Goal: Task Accomplishment & Management: Manage account settings

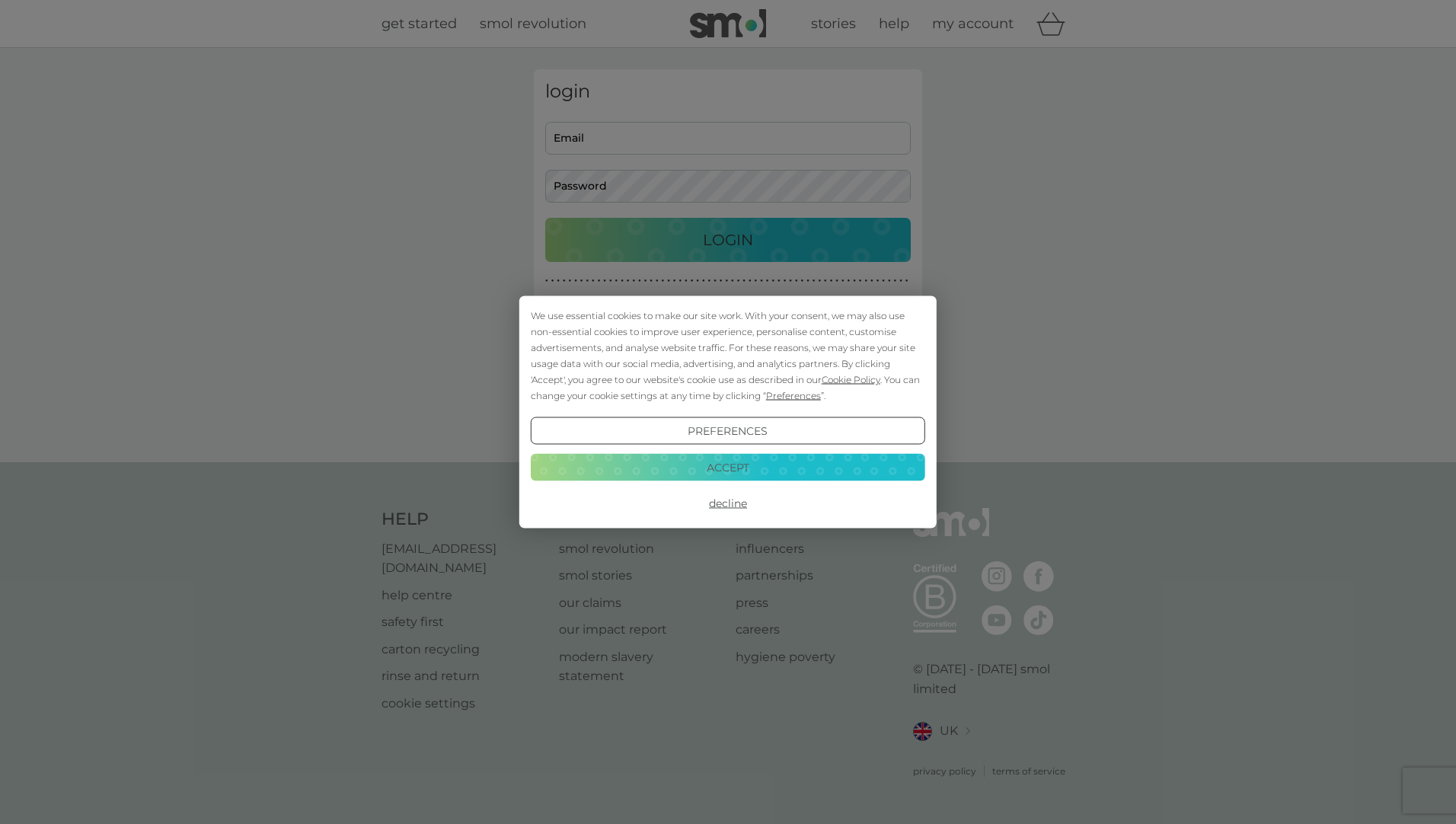
click at [707, 460] on button "Accept" at bounding box center [728, 466] width 394 height 27
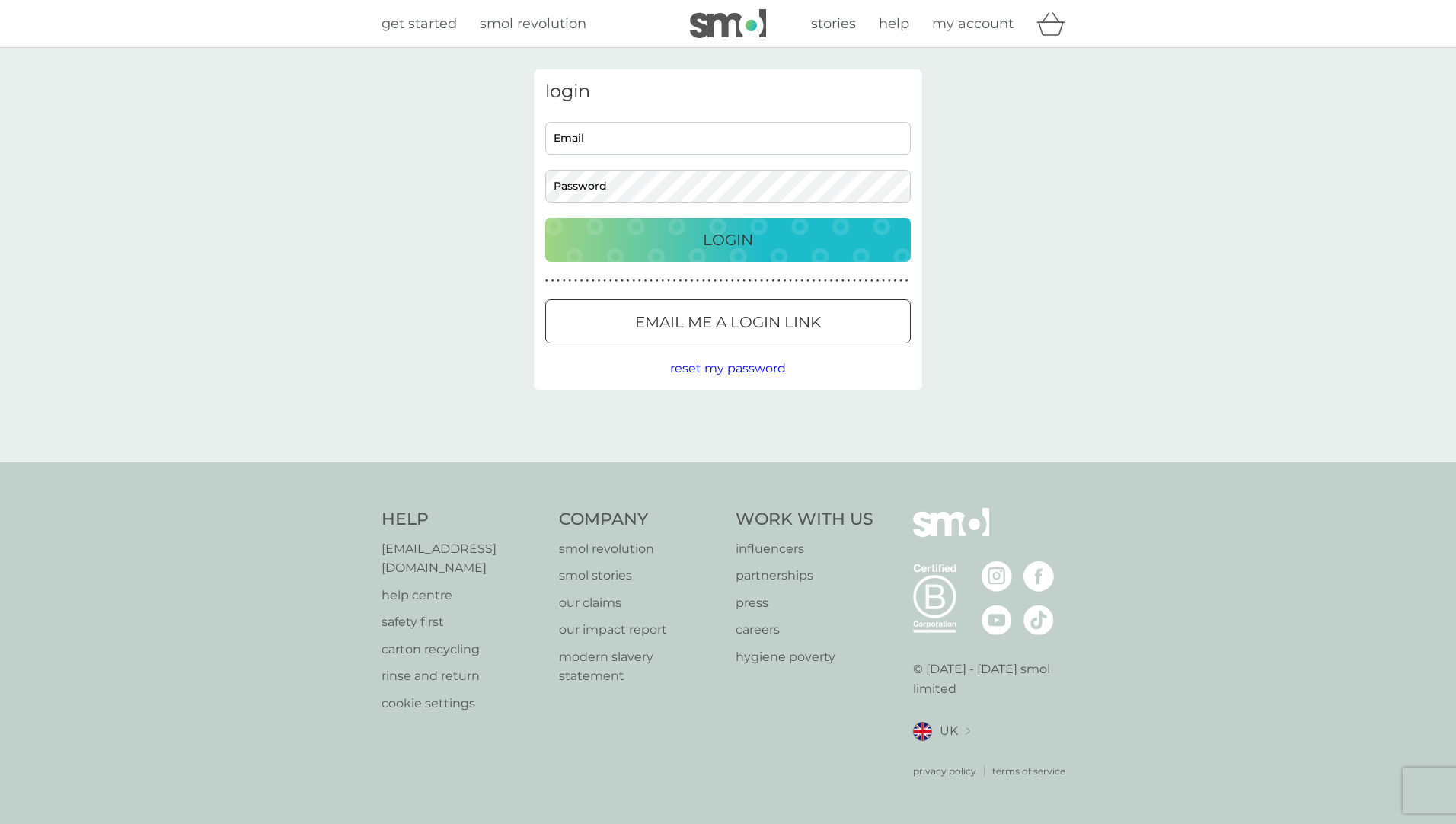
click at [652, 146] on input "Email" at bounding box center [728, 138] width 366 height 33
type input "lenka@holmwood.name"
click at [748, 240] on p "Login" at bounding box center [728, 240] width 50 height 24
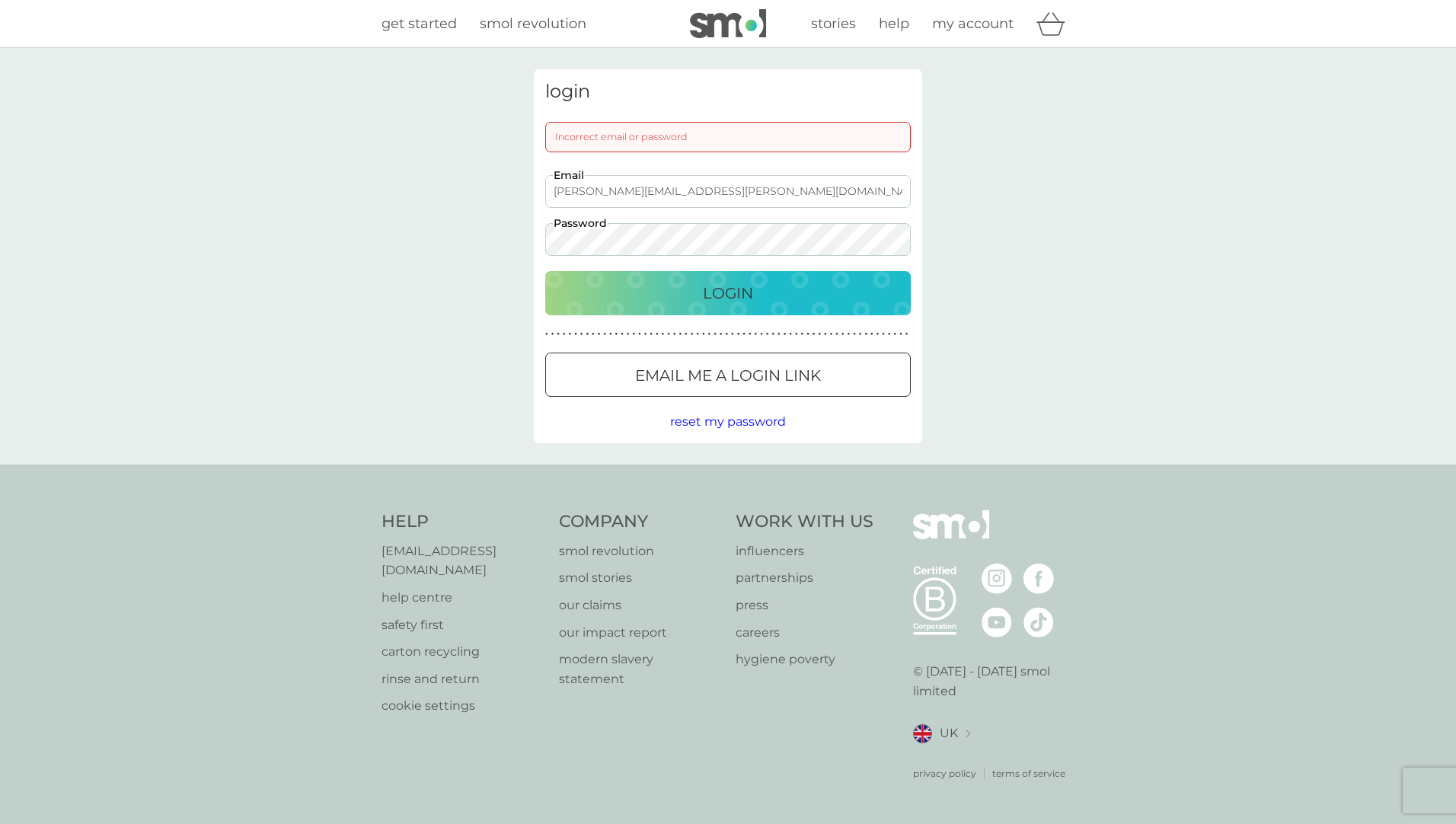
click at [797, 295] on div "Login" at bounding box center [728, 293] width 335 height 24
click at [749, 287] on p "Login" at bounding box center [728, 293] width 50 height 24
click at [718, 420] on span "reset my password" at bounding box center [728, 421] width 116 height 15
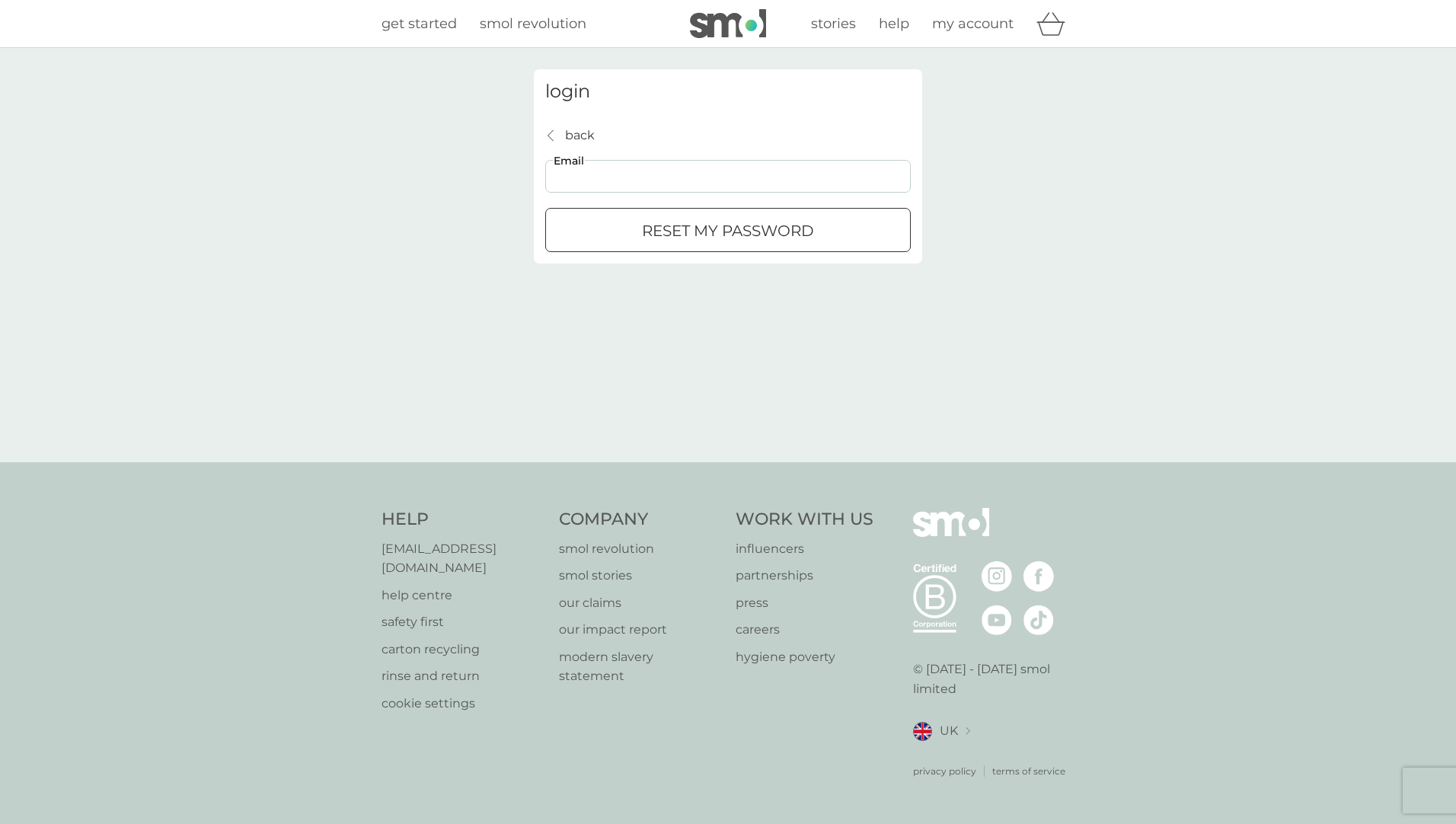
click at [612, 179] on input "Email" at bounding box center [728, 177] width 366 height 33
type input "lenka@holmwood.name"
click at [637, 237] on div "reset my password" at bounding box center [728, 231] width 364 height 24
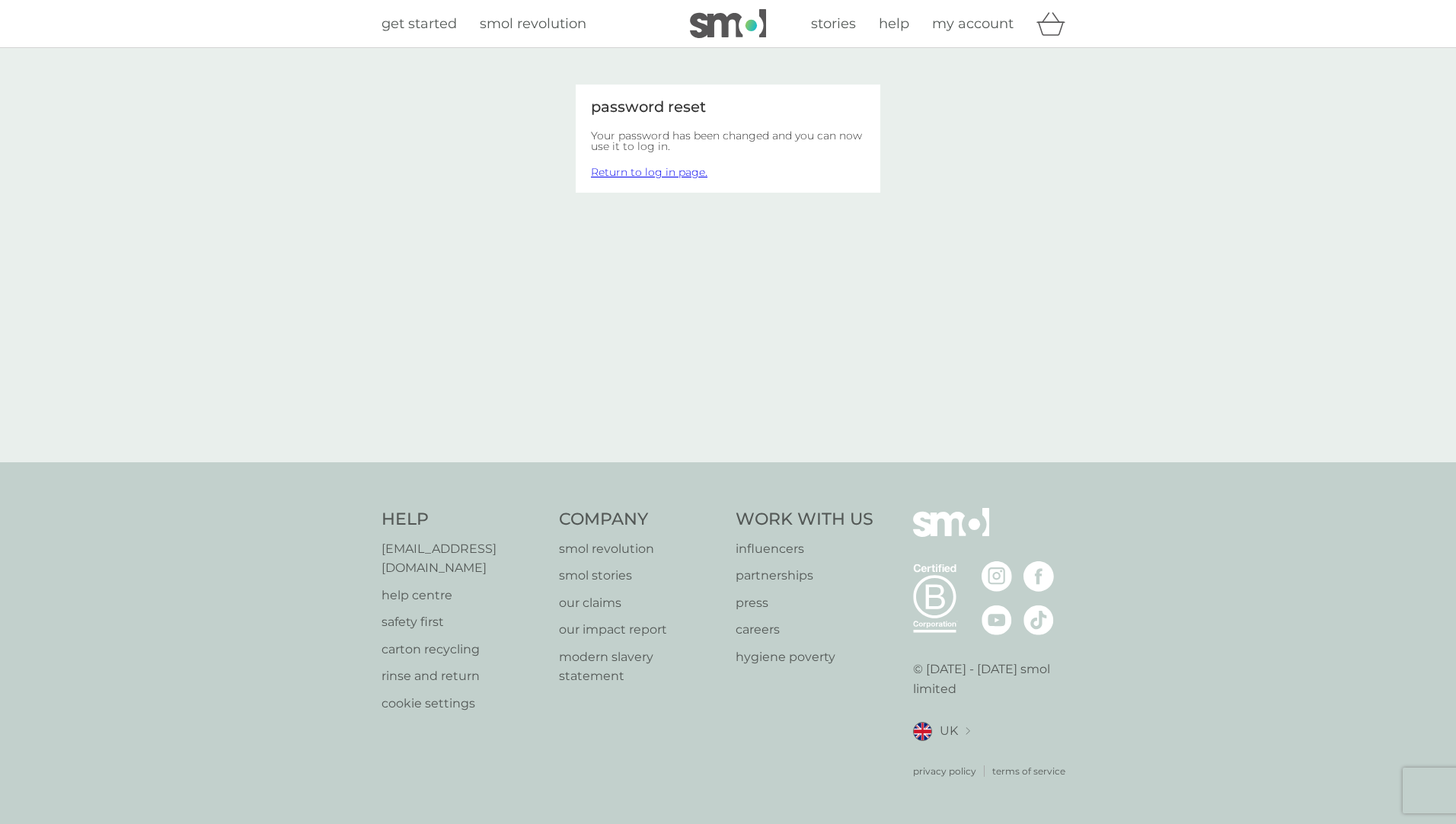
click at [666, 174] on link "Return to log in page." at bounding box center [649, 172] width 117 height 14
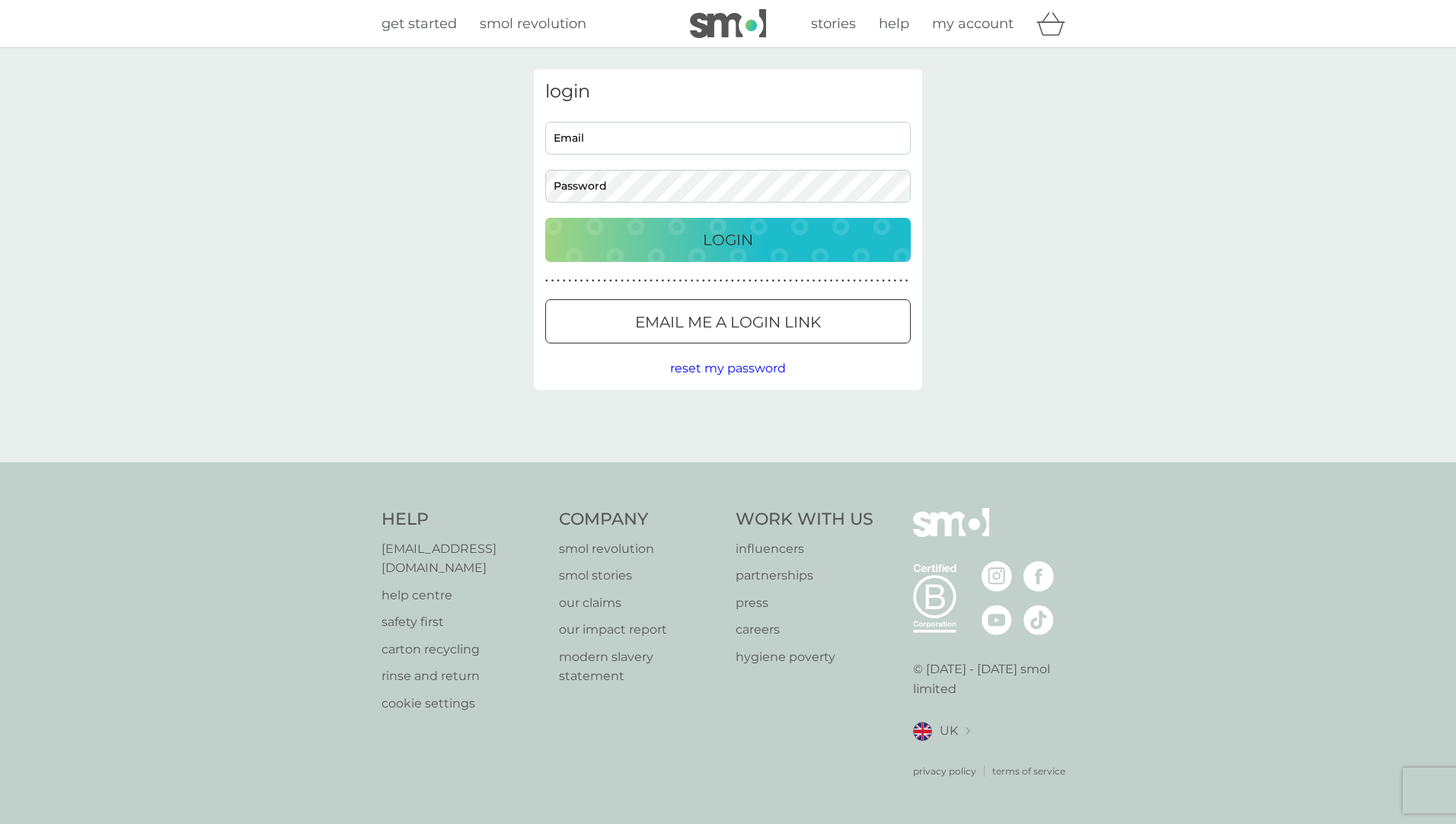
click at [664, 139] on input "Email" at bounding box center [728, 138] width 366 height 33
type input "lenka@holmwood.name"
click at [716, 237] on p "Login" at bounding box center [728, 240] width 50 height 24
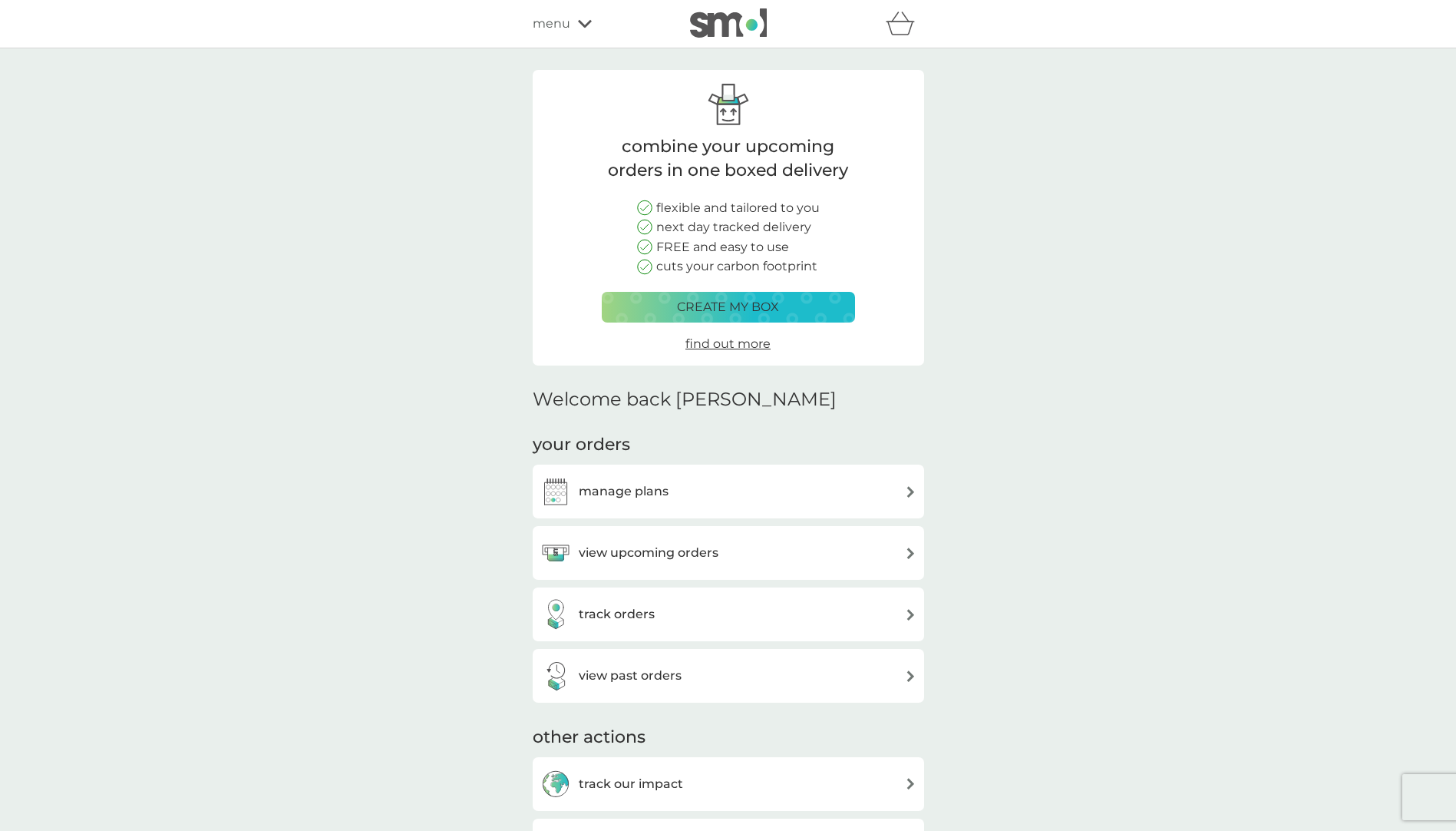
click at [907, 495] on img at bounding box center [910, 491] width 11 height 11
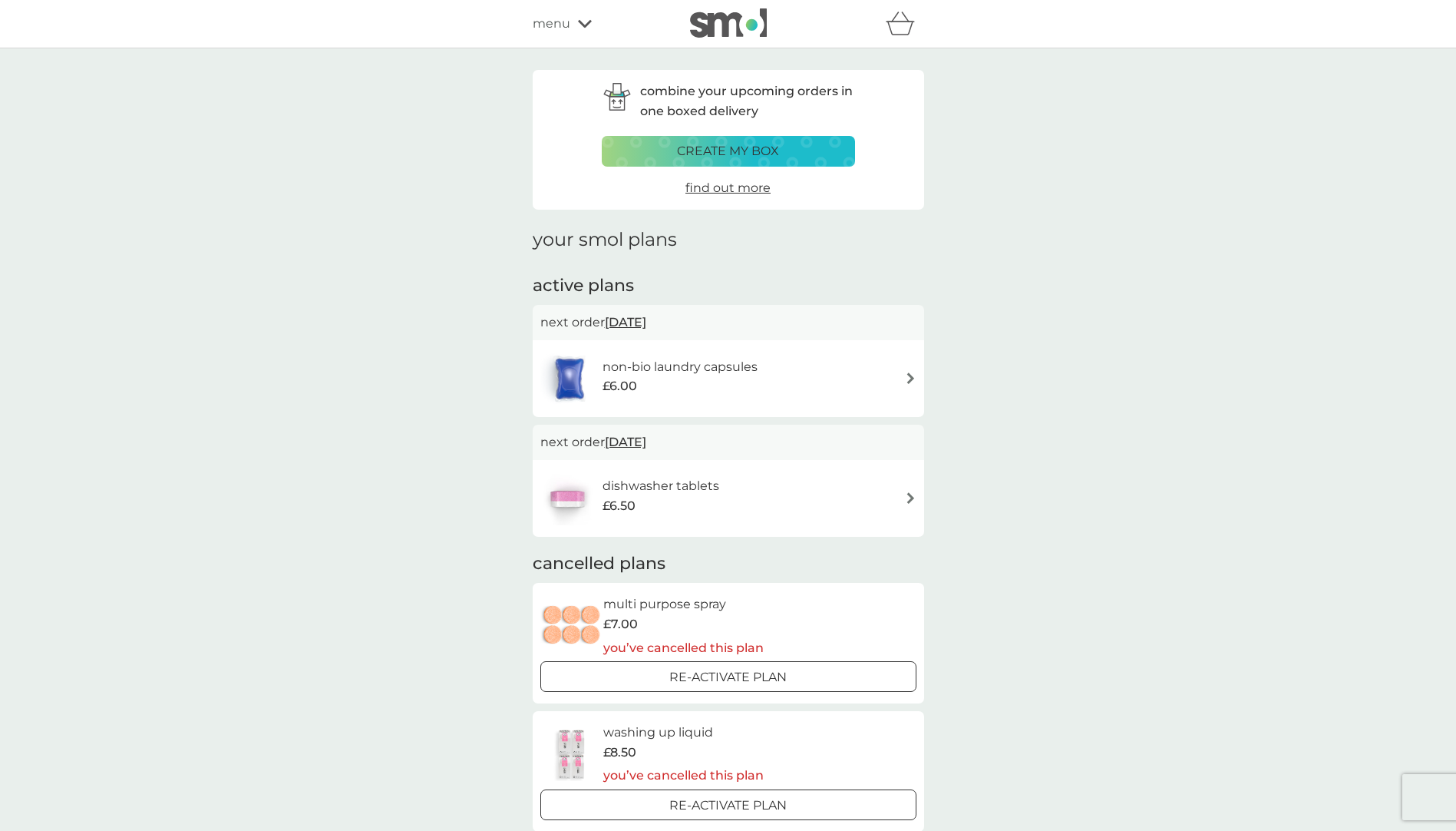
click at [913, 378] on img at bounding box center [910, 377] width 11 height 11
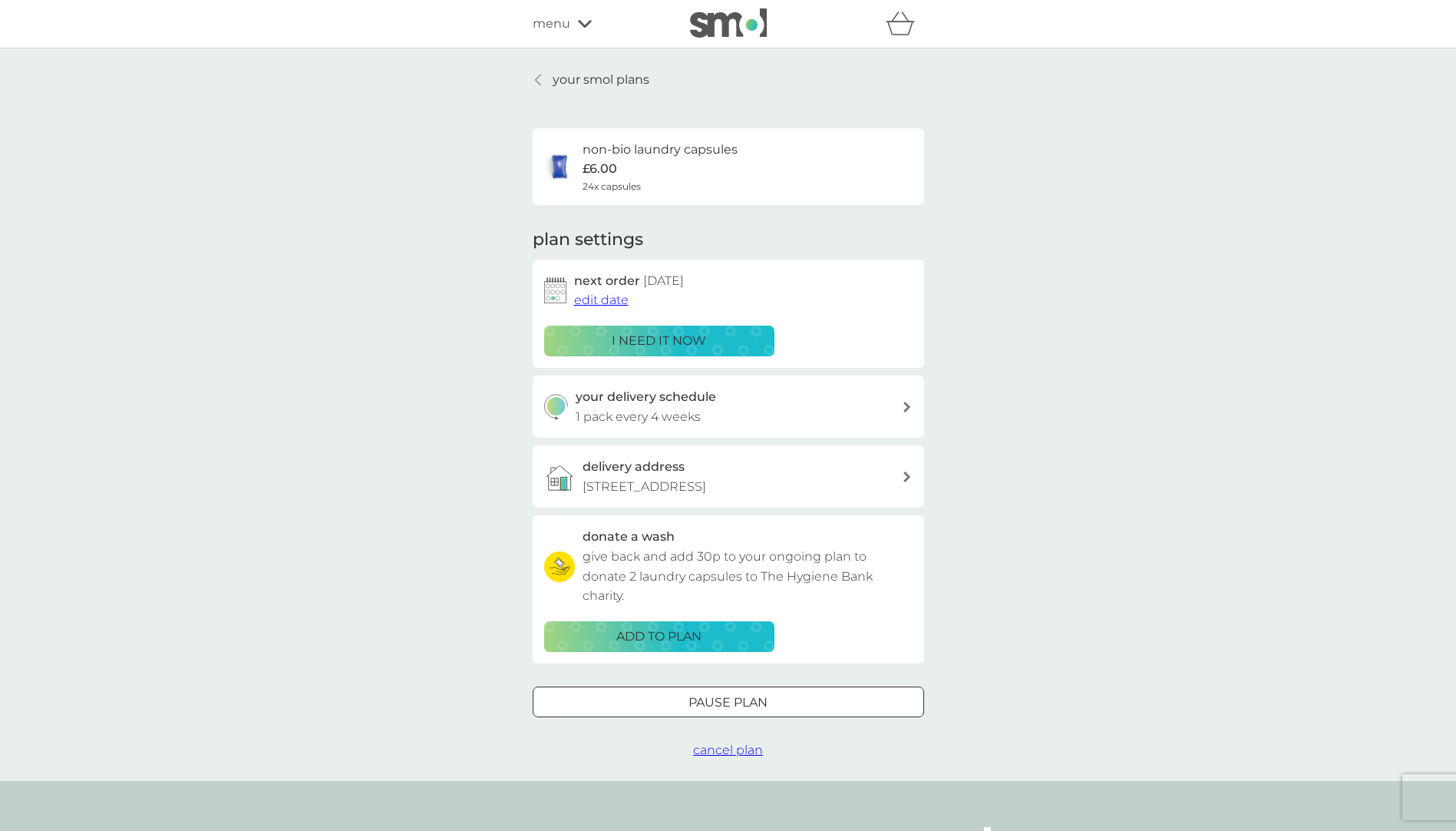
click at [747, 752] on span "cancel plan" at bounding box center [728, 749] width 70 height 15
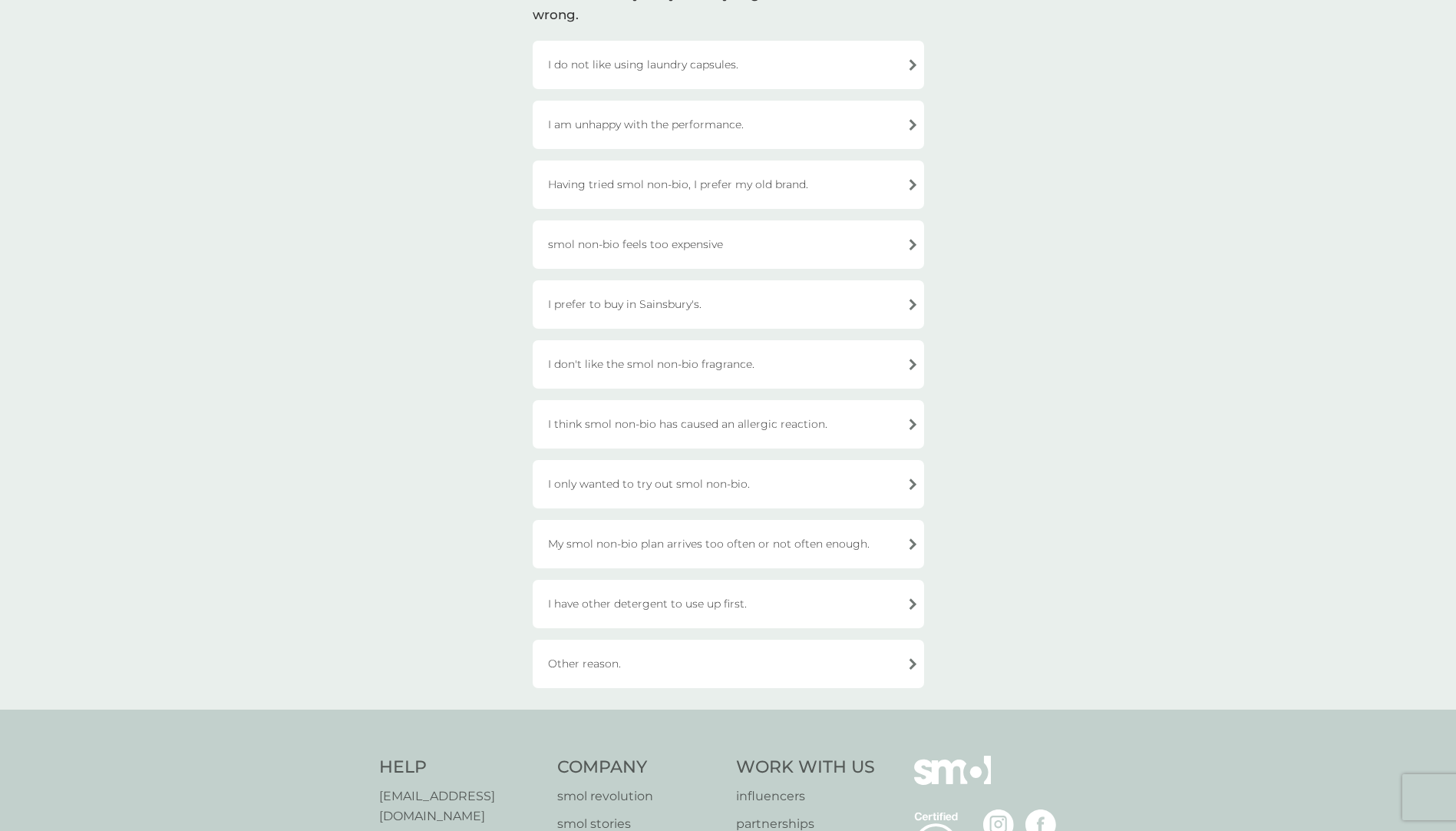
scroll to position [154, 0]
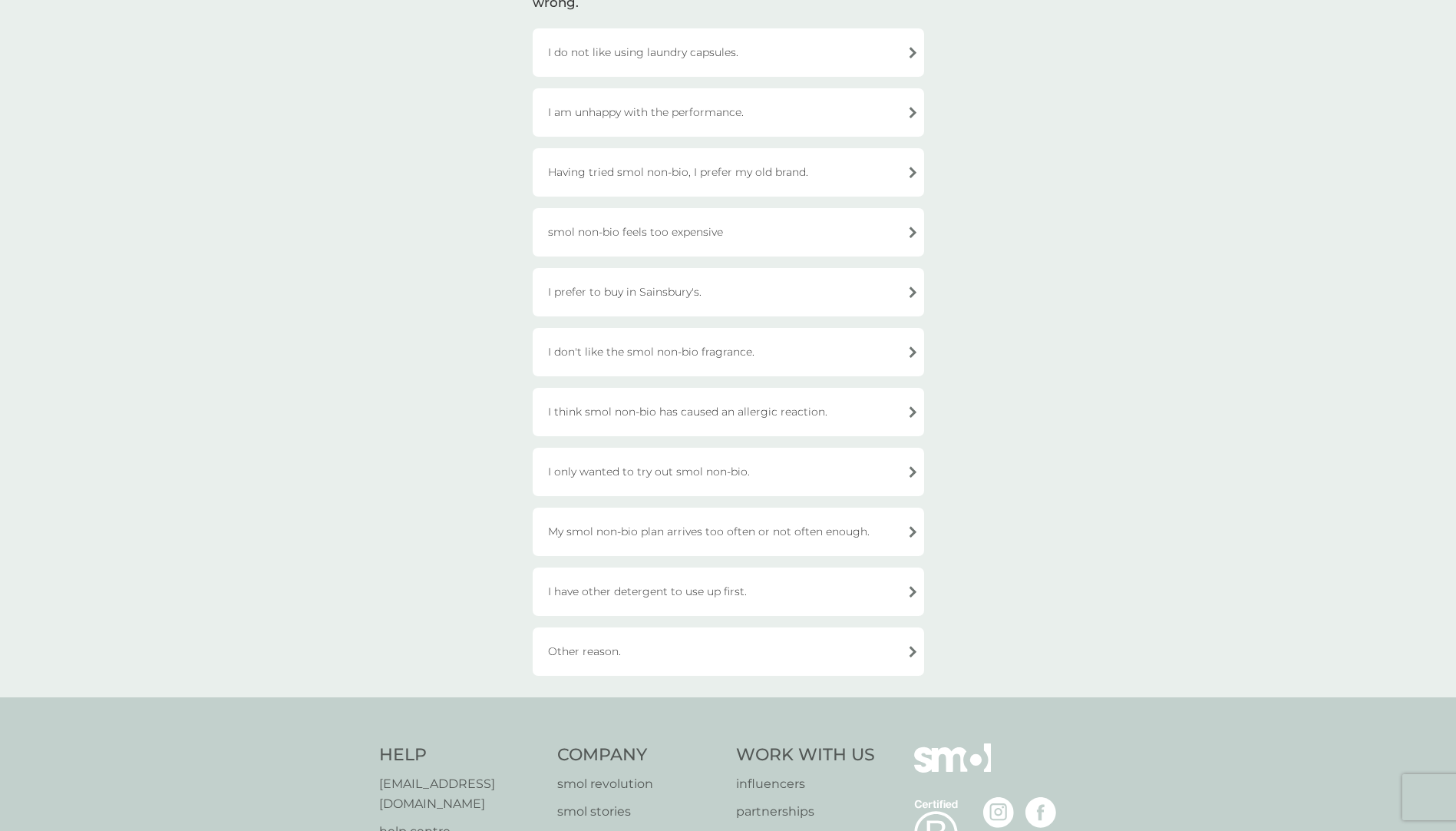
click at [915, 654] on div "Other reason." at bounding box center [728, 651] width 391 height 48
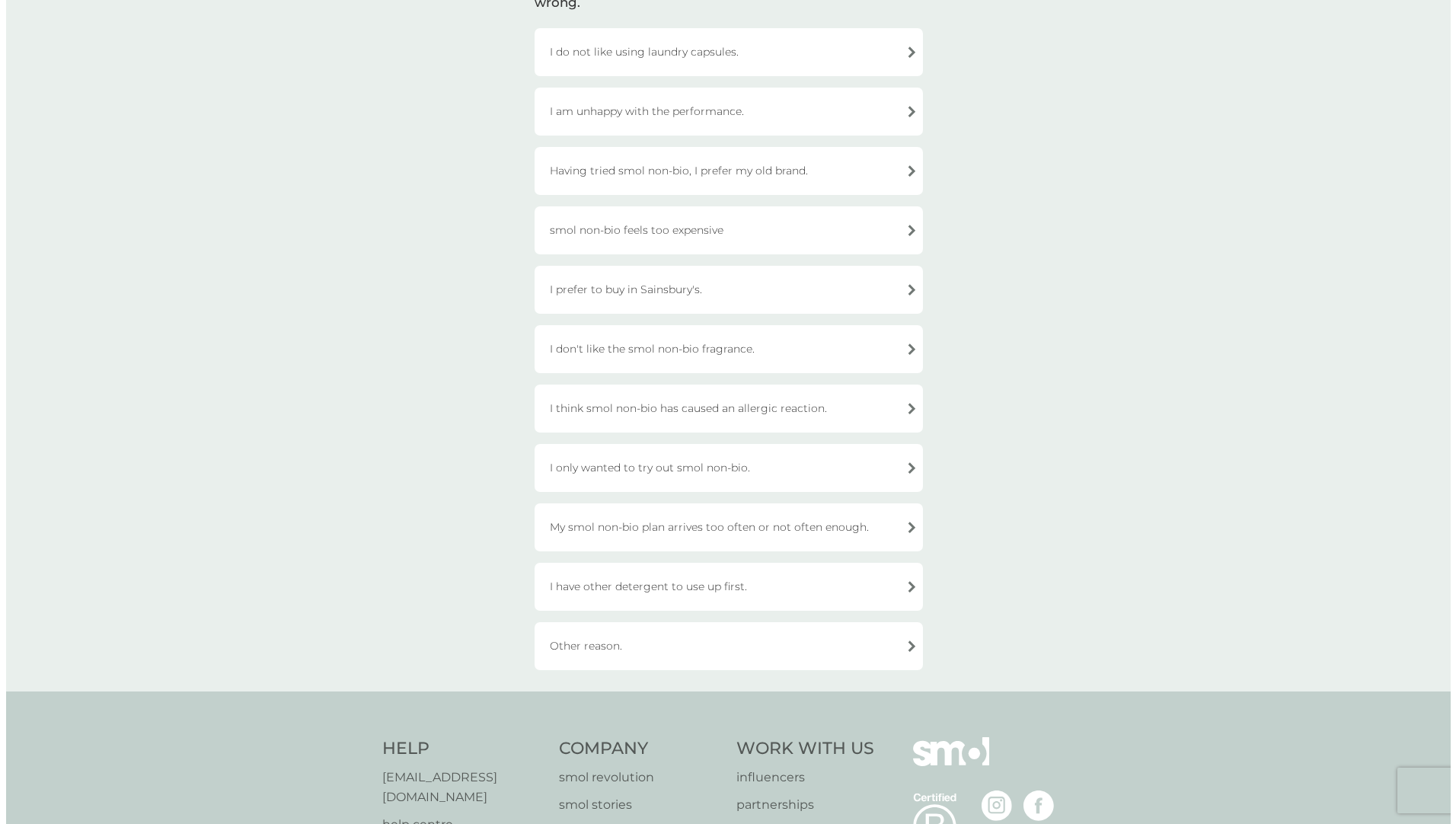
scroll to position [0, 0]
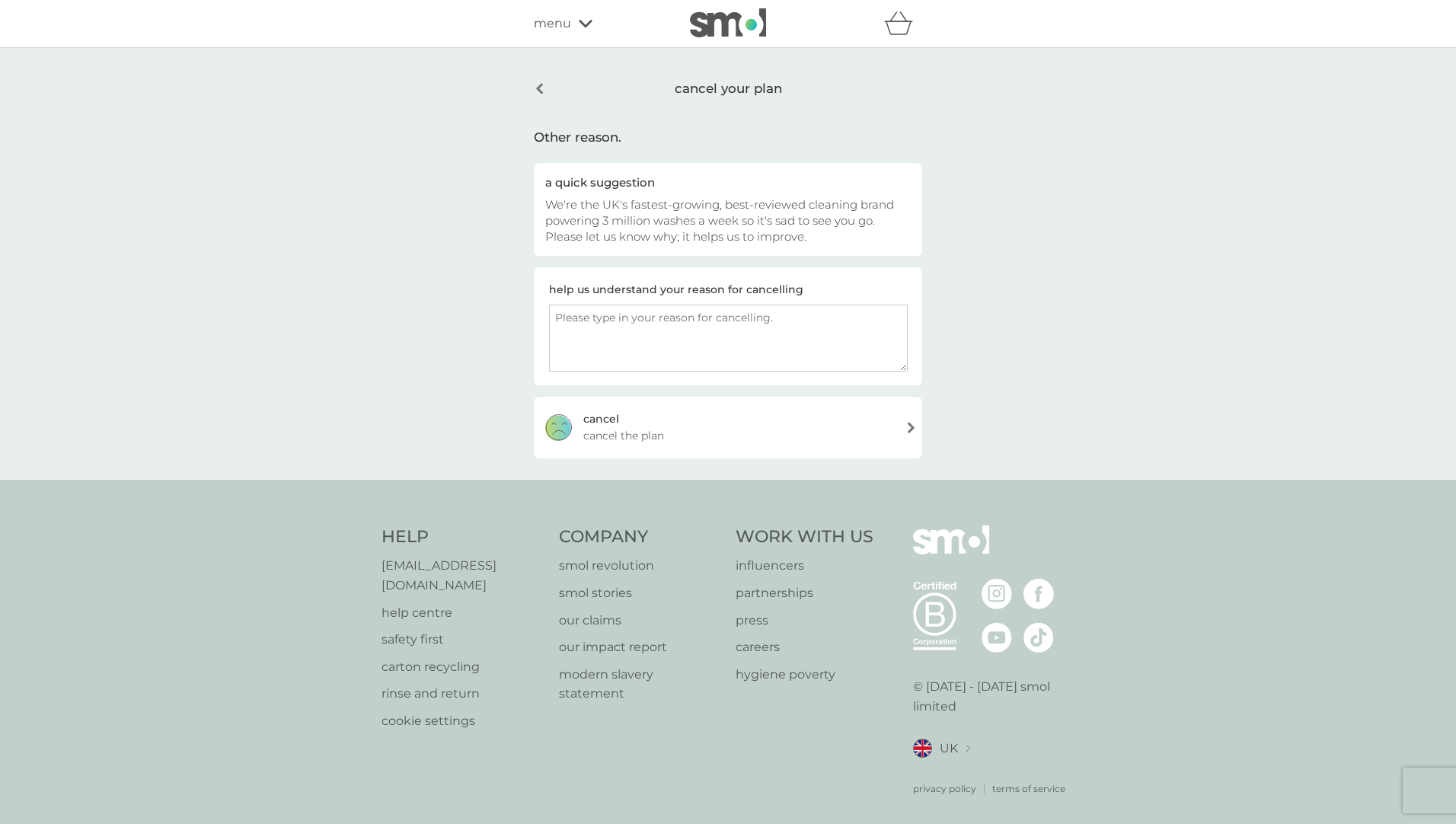
click at [665, 332] on textarea at bounding box center [728, 338] width 359 height 67
click at [667, 344] on textarea "Hi, I am sorry, I have to cancel Smol products. I have lost a very lucrative cl…" at bounding box center [728, 338] width 359 height 67
click at [558, 358] on textarea "Hi, I am sorry, I have to cancel Smol products. I have lost a very lucrative cl…" at bounding box center [728, 338] width 359 height 67
click at [807, 315] on textarea "Hi, I am sorry, I have to cancel Smol products. I have lost a very lucrative cl…" at bounding box center [728, 338] width 359 height 67
type textarea "Hi, I am sorry, I have to cancel Smol products for now. I have lost a very lucr…"
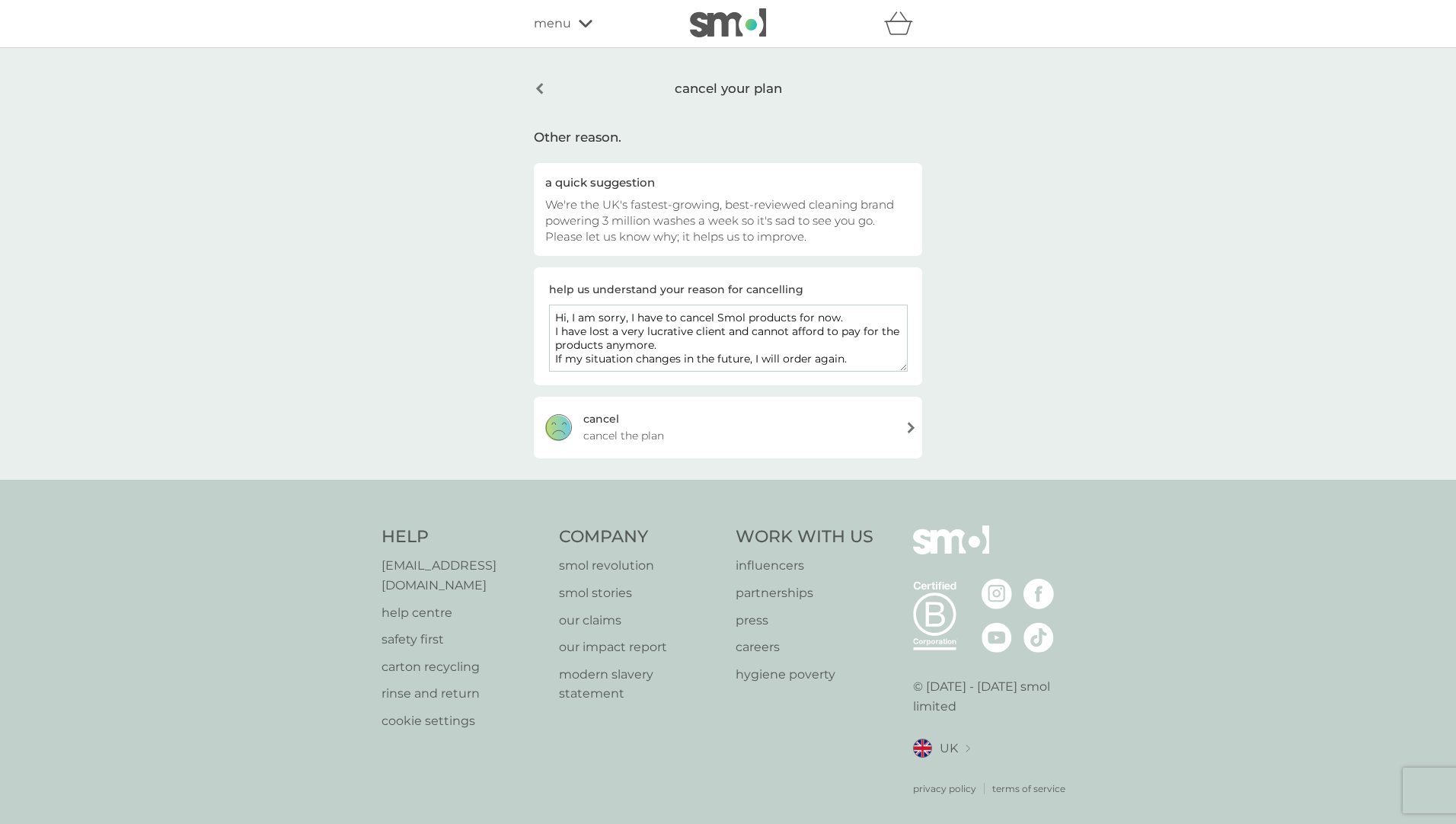
click at [874, 432] on div "[PERSON_NAME] the plan" at bounding box center [728, 427] width 388 height 61
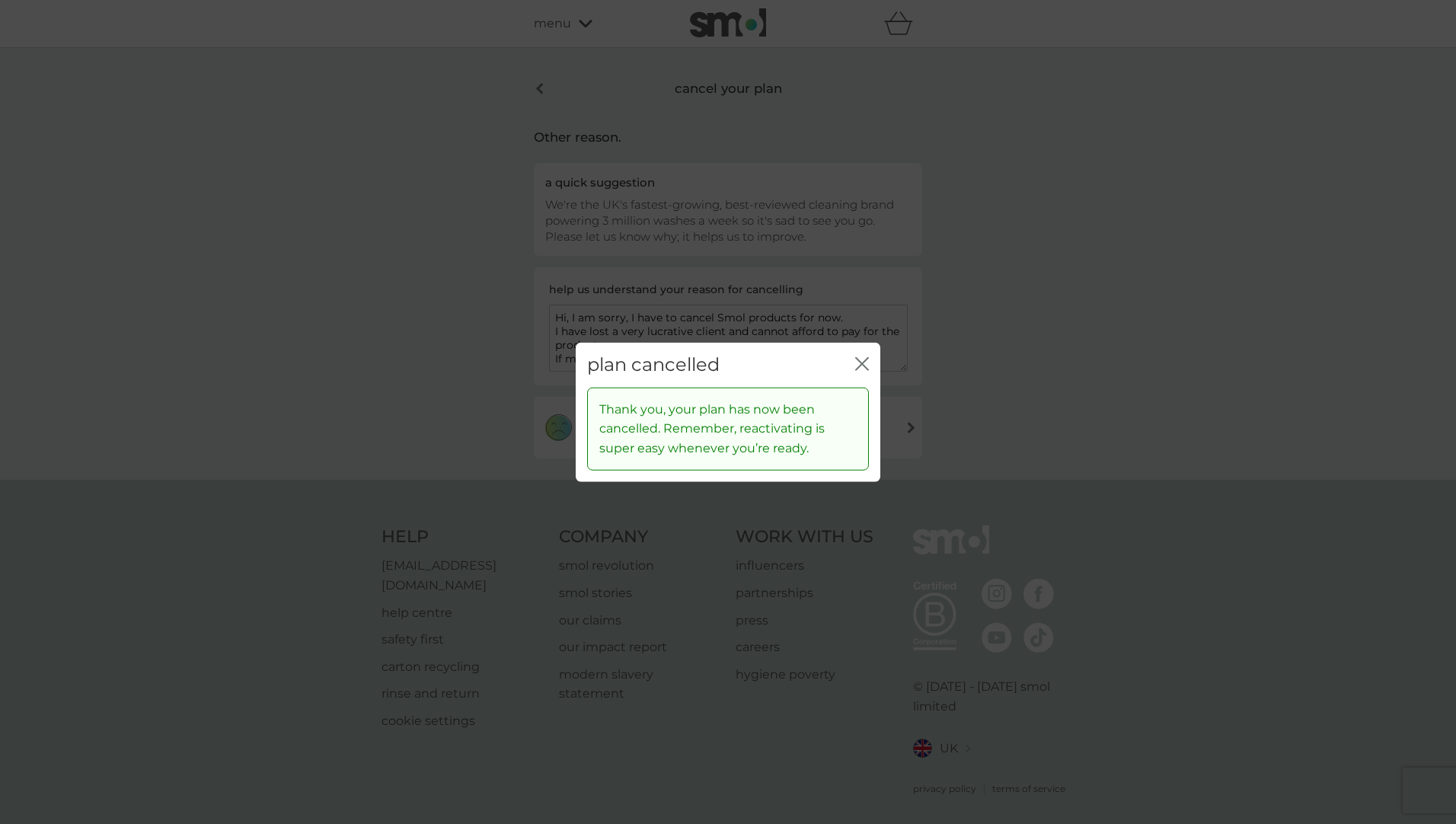
click at [861, 363] on icon "close" at bounding box center [858, 364] width 6 height 12
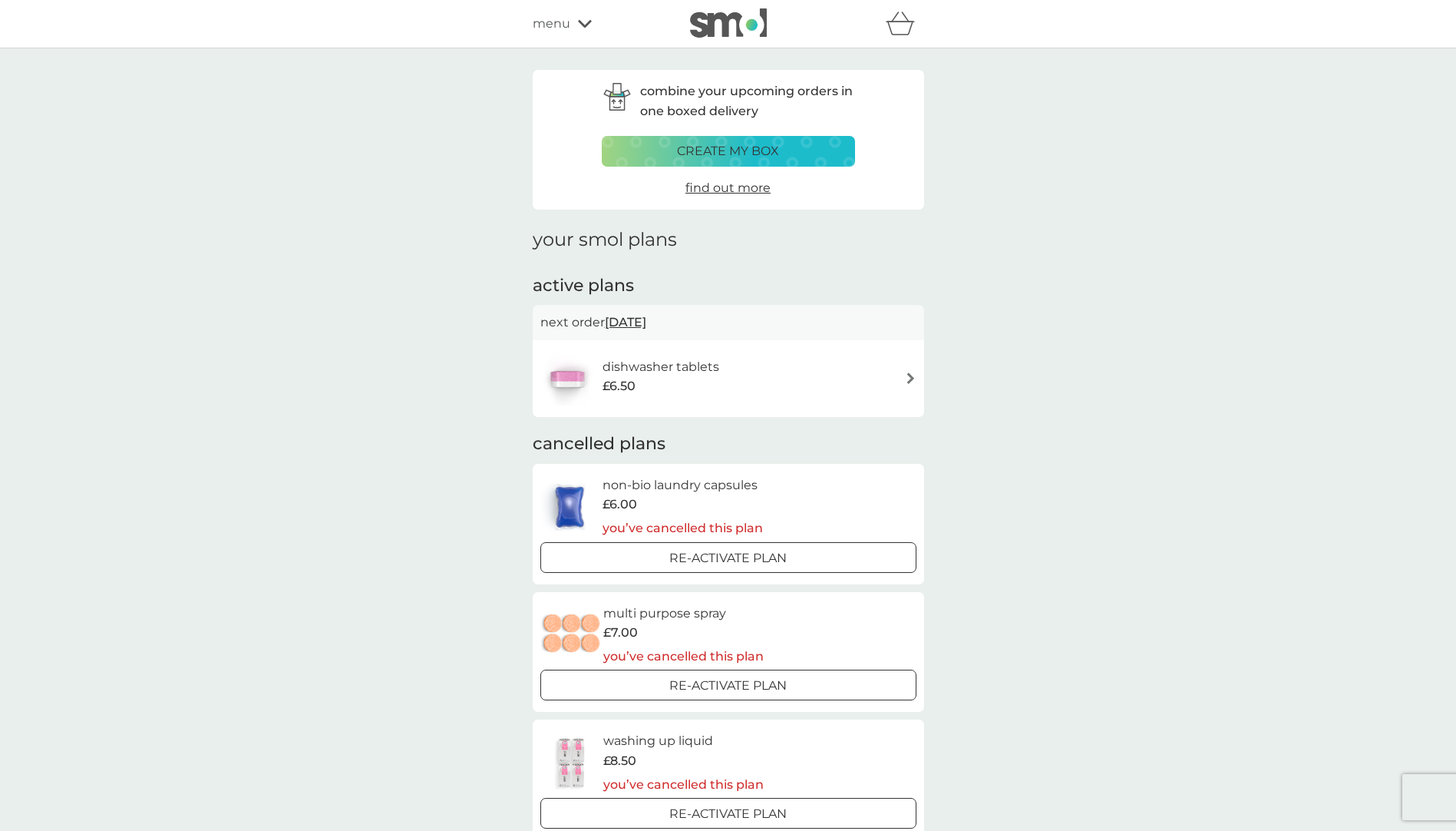
click at [894, 381] on div "dishwasher tablets £6.50" at bounding box center [728, 378] width 376 height 54
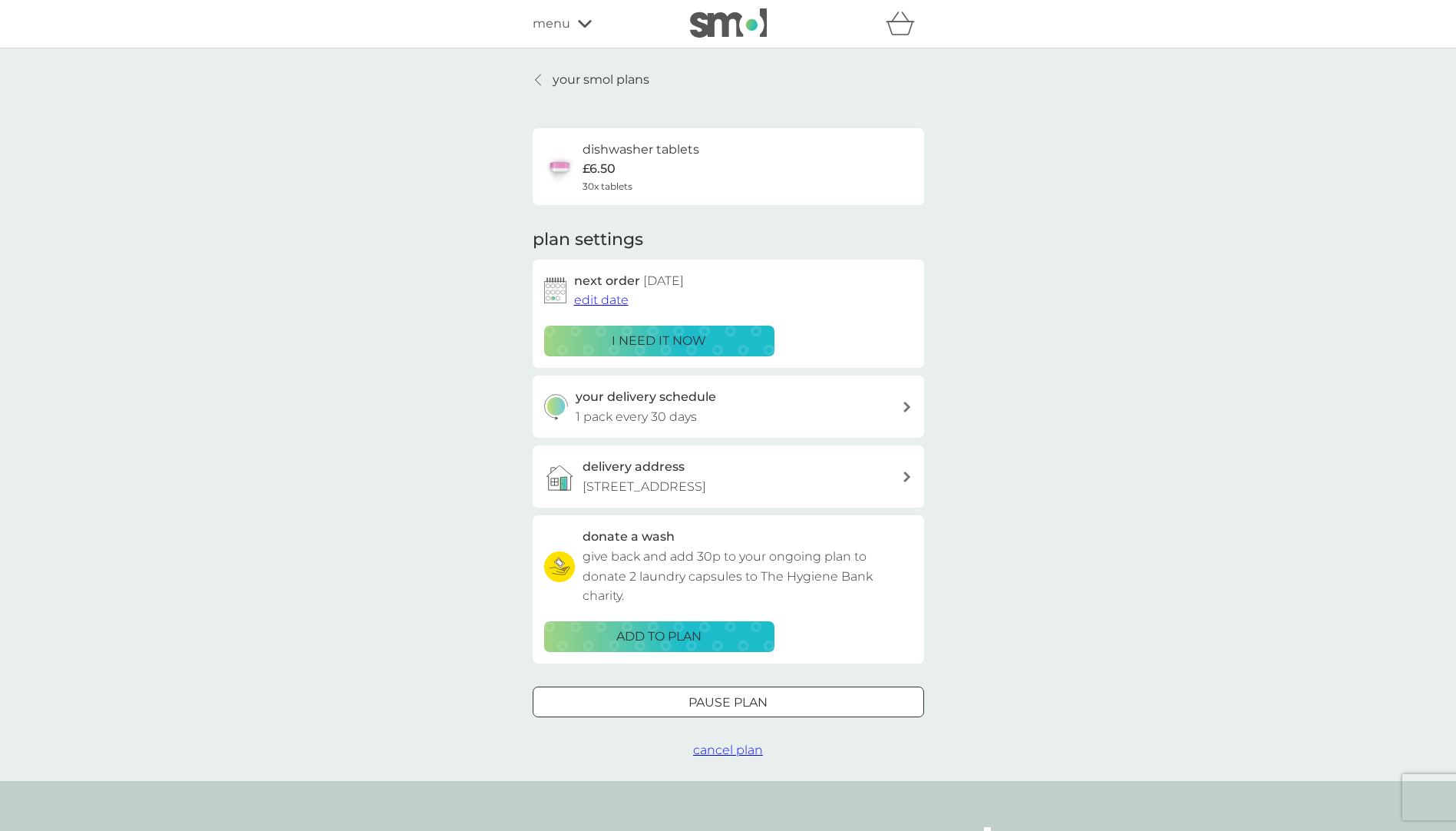
click at [743, 749] on span "cancel plan" at bounding box center [728, 749] width 70 height 15
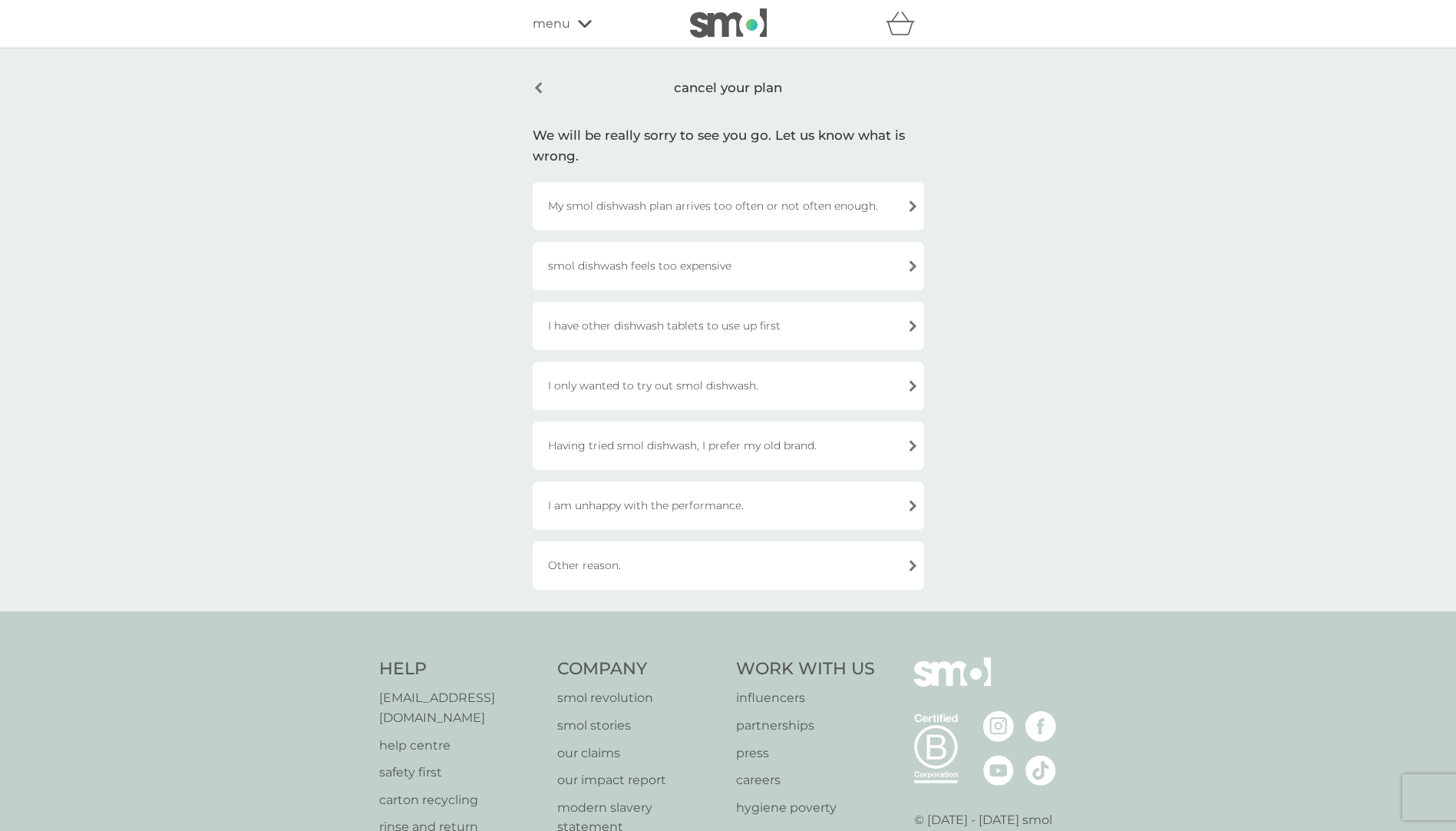
click at [899, 573] on div "Other reason." at bounding box center [728, 565] width 391 height 48
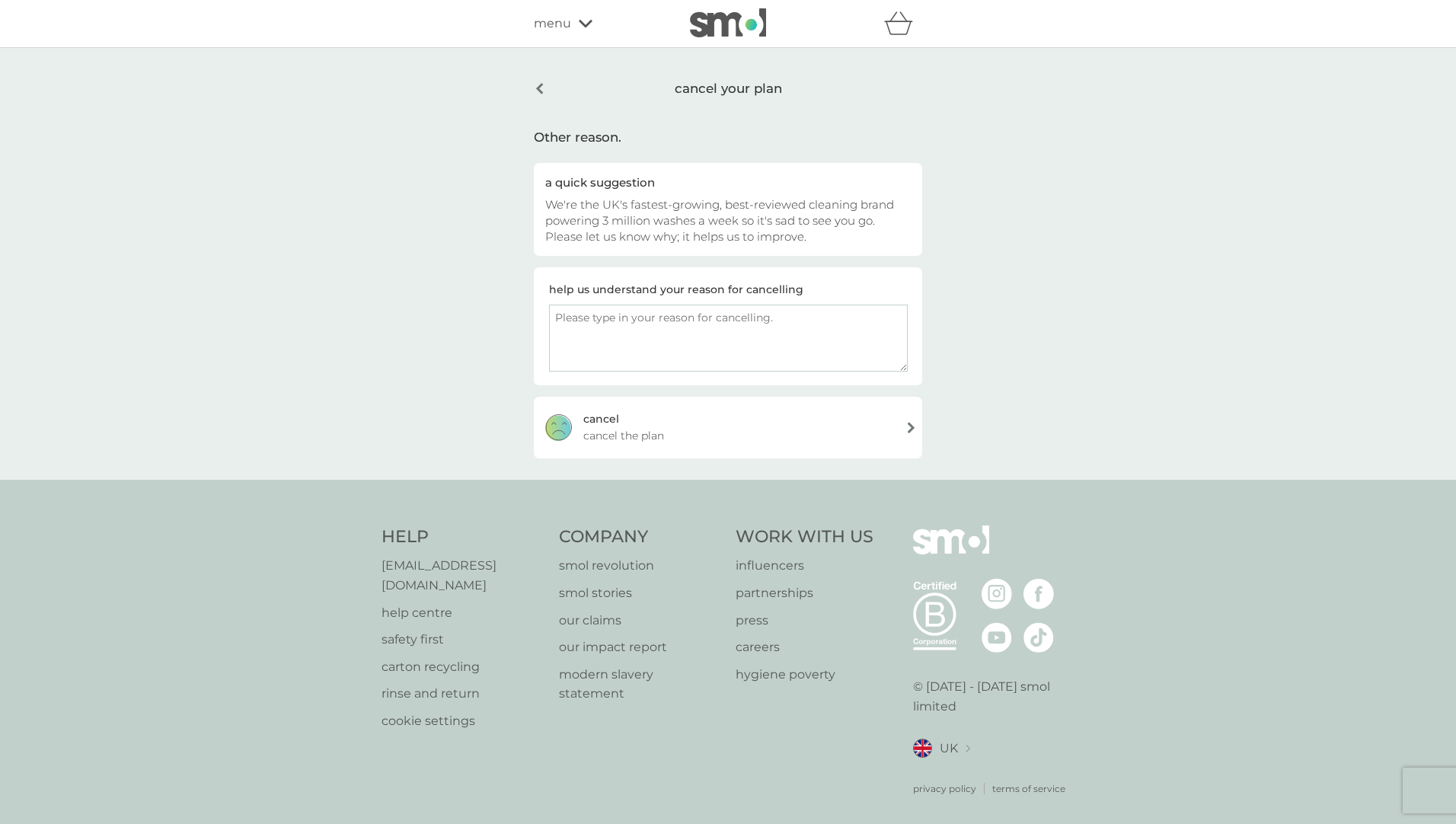
click at [638, 339] on textarea at bounding box center [728, 338] width 359 height 67
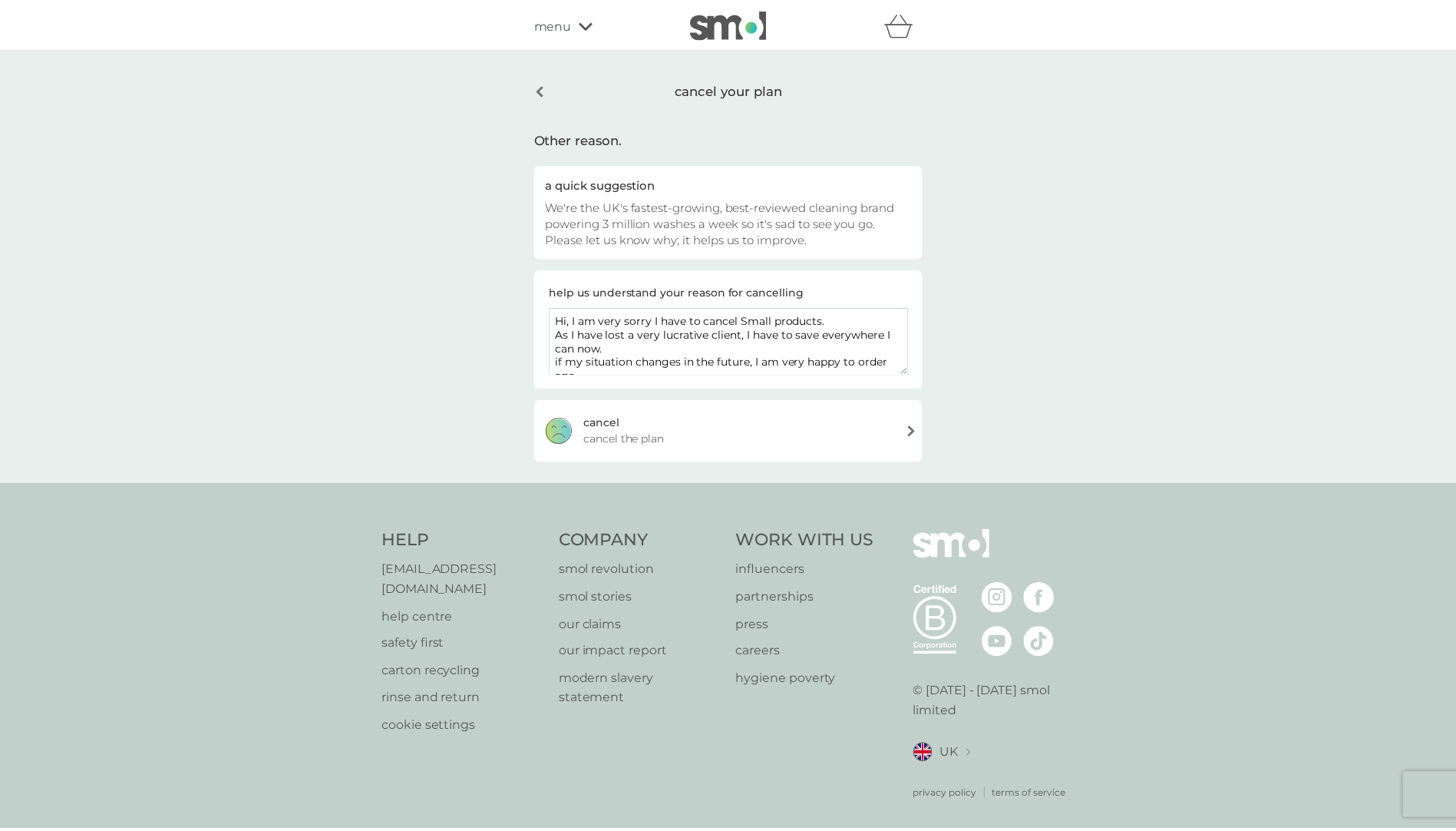
scroll to position [9, 0]
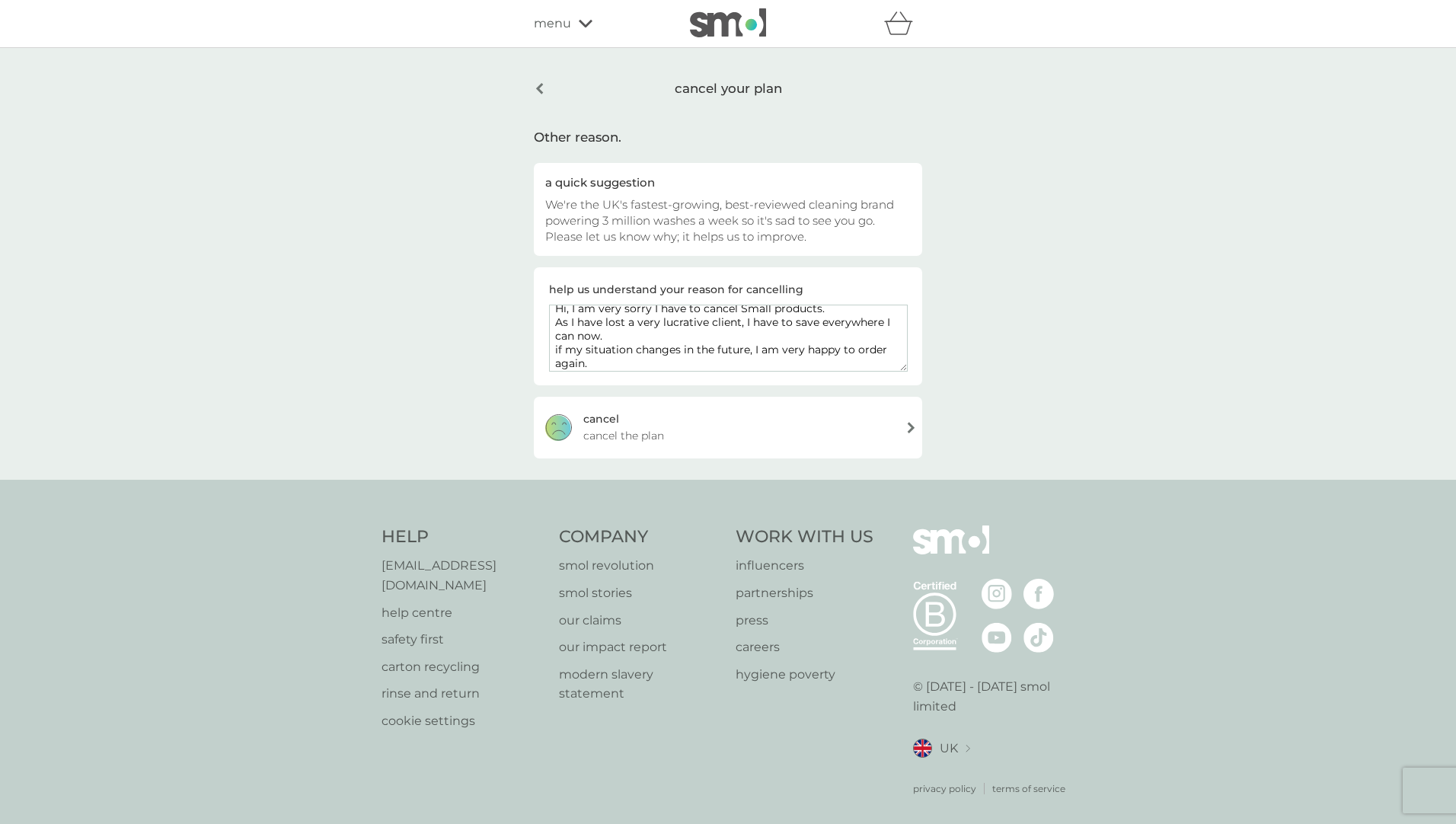
type textarea "Hi, I am very sorry I have to cancel Small products. As I have lost a very lucr…"
click at [663, 441] on span "cancel the plan" at bounding box center [623, 435] width 81 height 17
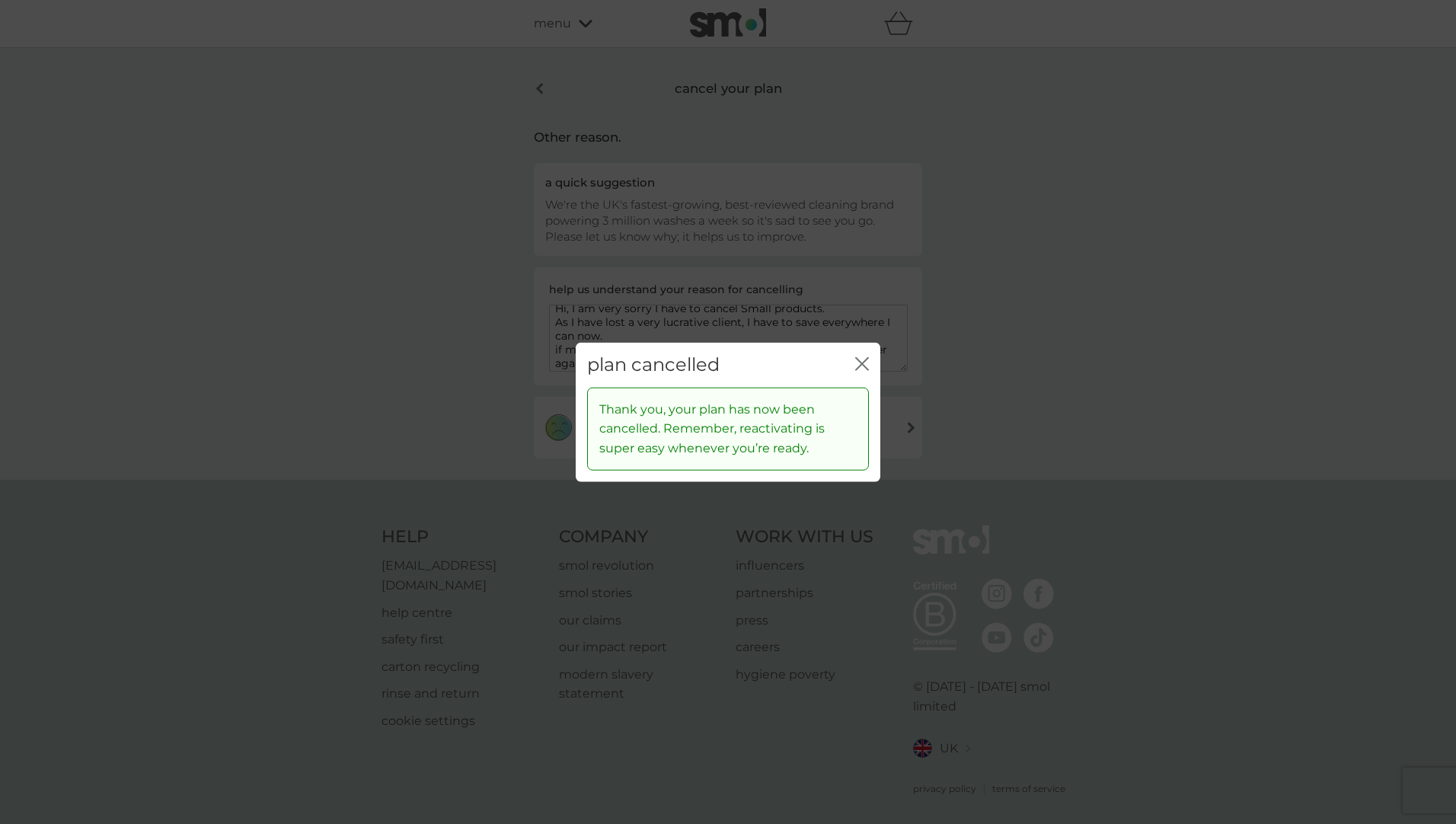
click at [857, 367] on icon "close" at bounding box center [862, 364] width 14 height 14
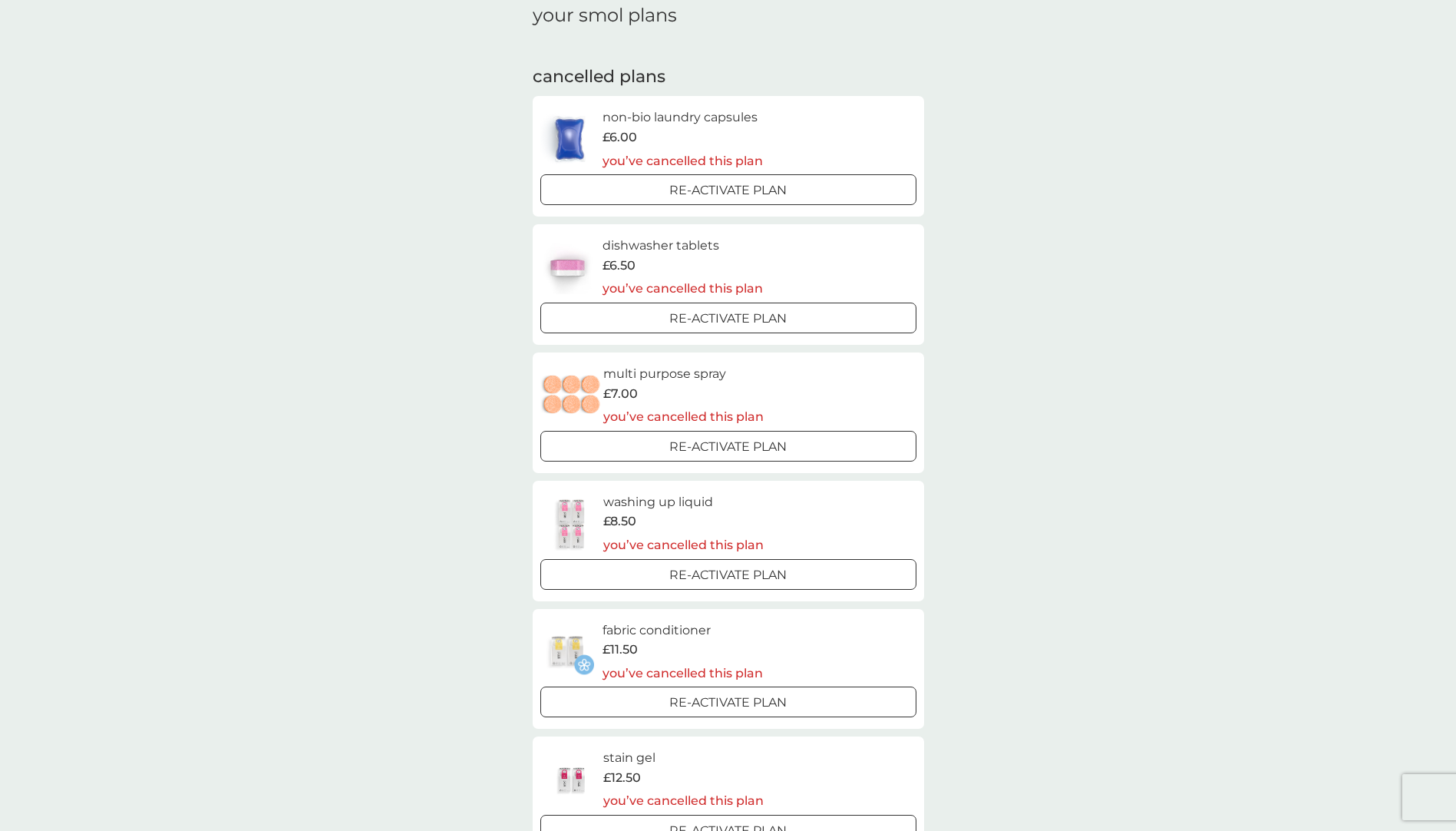
scroll to position [230, 0]
